Goal: Task Accomplishment & Management: Use online tool/utility

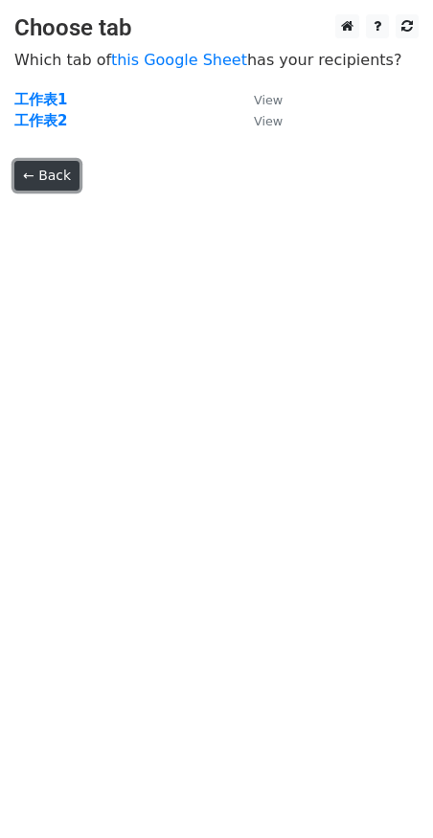
click at [64, 184] on link "← Back" at bounding box center [46, 176] width 65 height 30
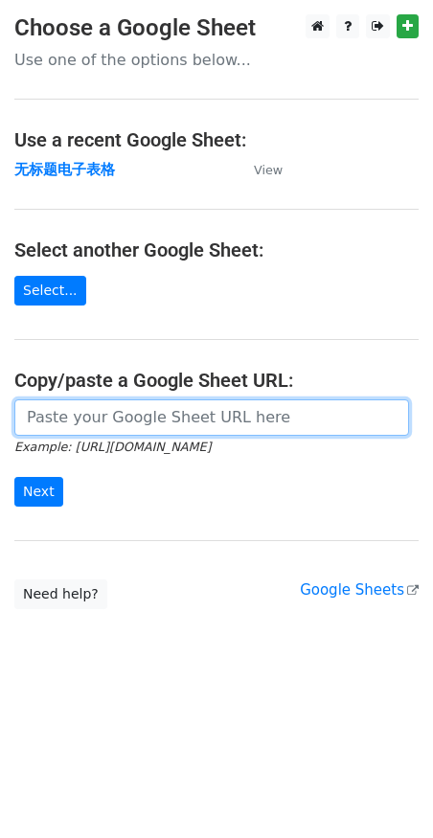
click at [165, 424] on input "url" at bounding box center [211, 417] width 395 height 36
paste input "[URL][DOMAIN_NAME]"
type input "[URL][DOMAIN_NAME]"
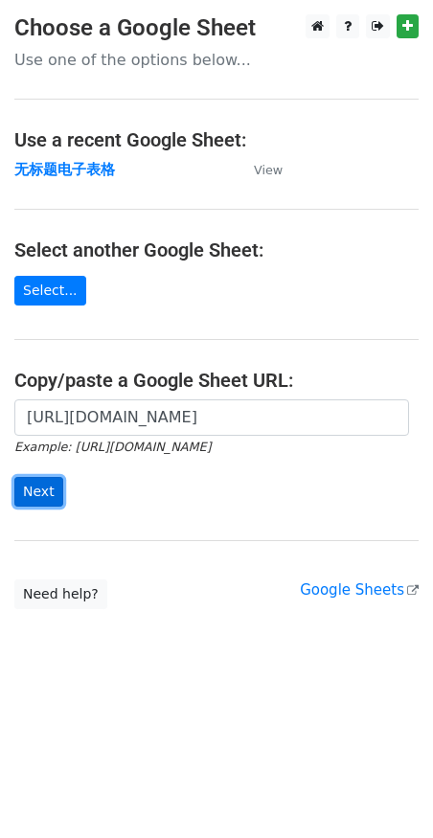
click at [18, 504] on input "Next" at bounding box center [38, 492] width 49 height 30
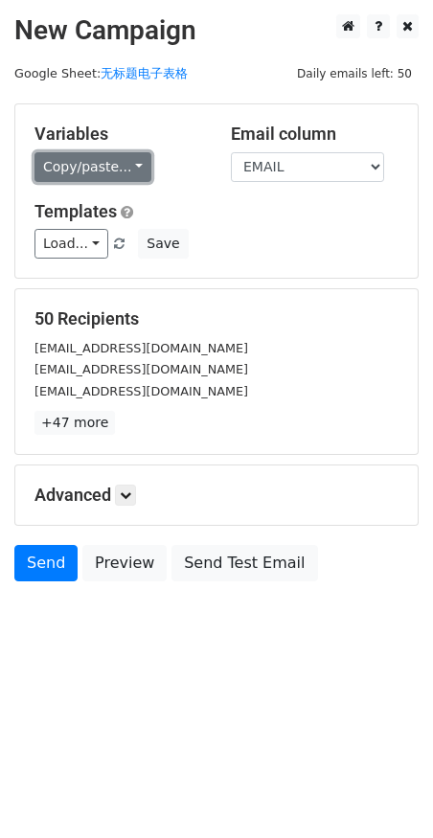
click at [93, 165] on link "Copy/paste..." at bounding box center [92, 167] width 117 height 30
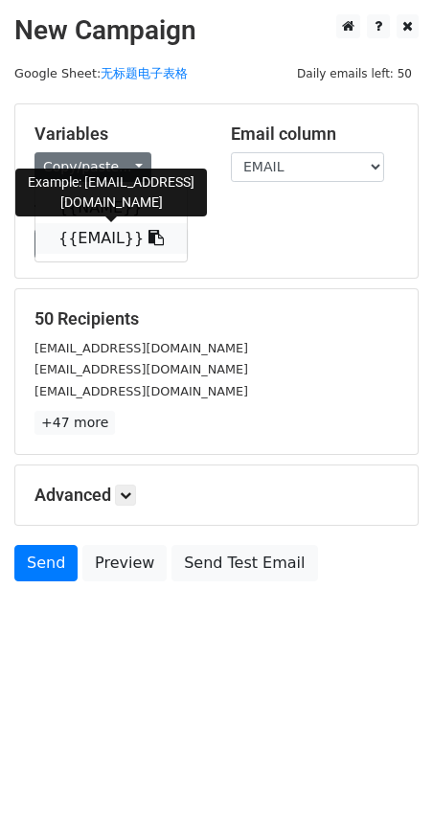
click at [92, 231] on link "{{EMAIL}}" at bounding box center [110, 238] width 151 height 31
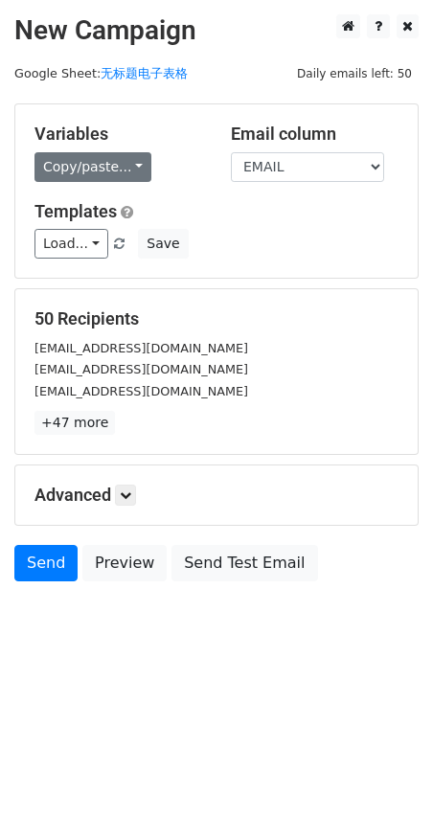
click at [114, 183] on div "Variables Copy/paste... {{NAME}} {{EMAIL}} Email column NAME EMAIL Templates Lo…" at bounding box center [216, 190] width 402 height 173
click at [116, 163] on link "Copy/paste..." at bounding box center [92, 167] width 117 height 30
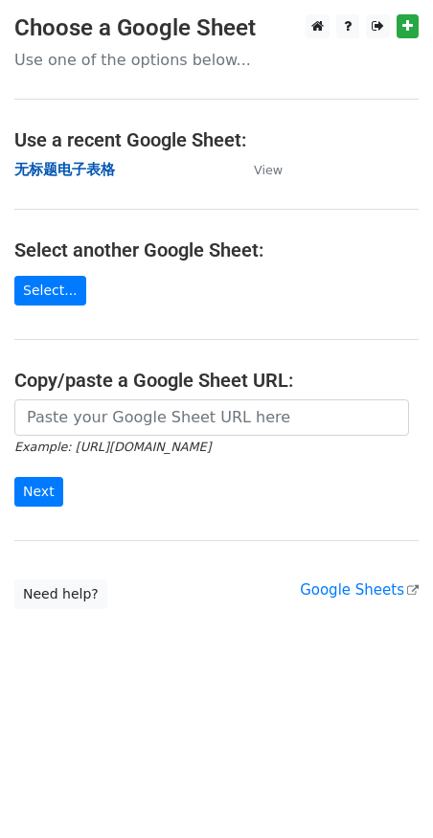
click at [61, 161] on strong "无标题电子表格" at bounding box center [64, 169] width 101 height 17
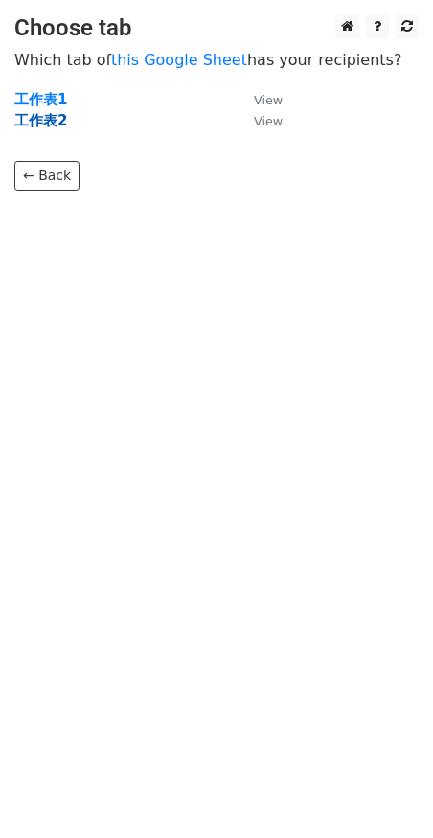
click at [51, 115] on strong "工作表2" at bounding box center [40, 120] width 53 height 17
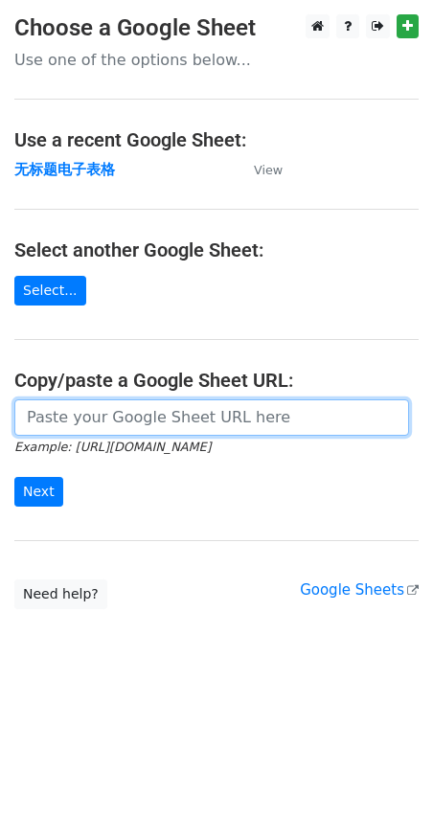
drag, startPoint x: 130, startPoint y: 411, endPoint x: 43, endPoint y: 466, distance: 103.3
click at [130, 411] on input "url" at bounding box center [211, 417] width 395 height 36
paste input "https://docs.google.com/spreadsheets/d/1xzUDFqCl_Whd0GEk9U69uMnkDjJysiT99d-5ZsO…"
type input "https://docs.google.com/spreadsheets/d/1xzUDFqCl_Whd0GEk9U69uMnkDjJysiT99d-5ZsO…"
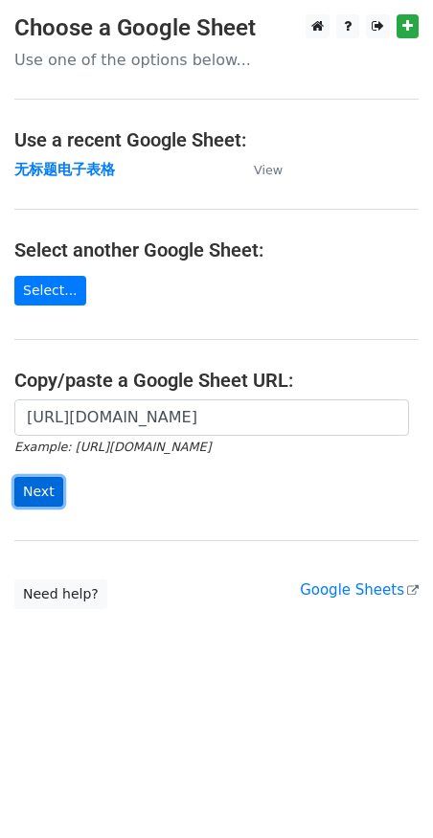
click at [31, 493] on input "Next" at bounding box center [38, 492] width 49 height 30
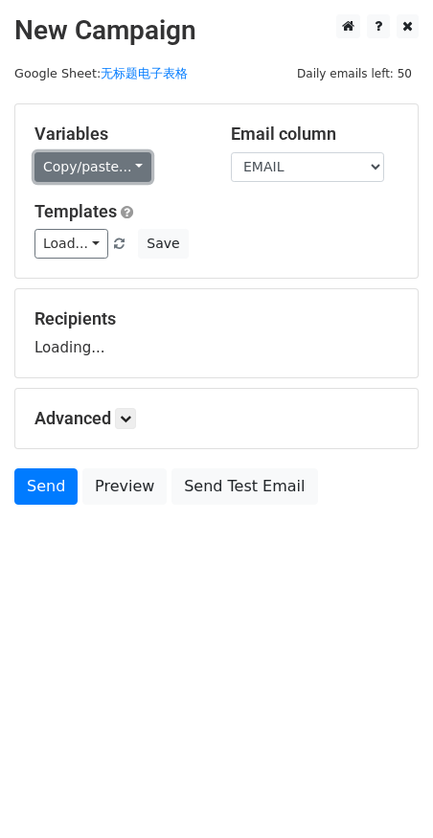
click at [130, 165] on link "Copy/paste..." at bounding box center [92, 167] width 117 height 30
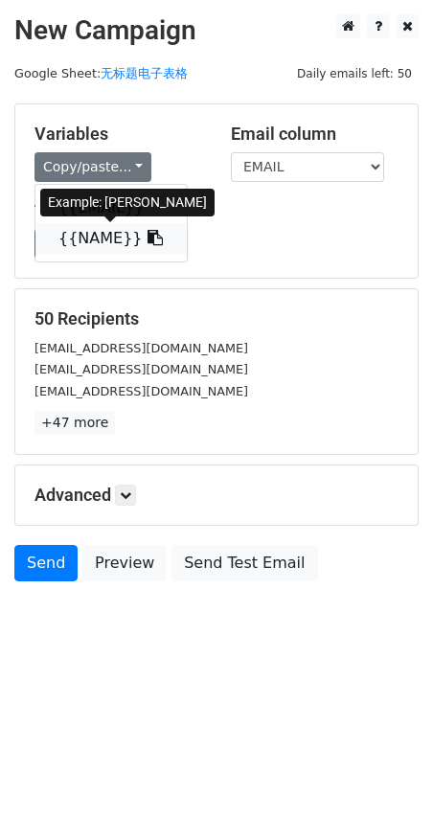
click at [108, 237] on link "{{NAME}}" at bounding box center [110, 238] width 151 height 31
